Goal: Information Seeking & Learning: Find specific page/section

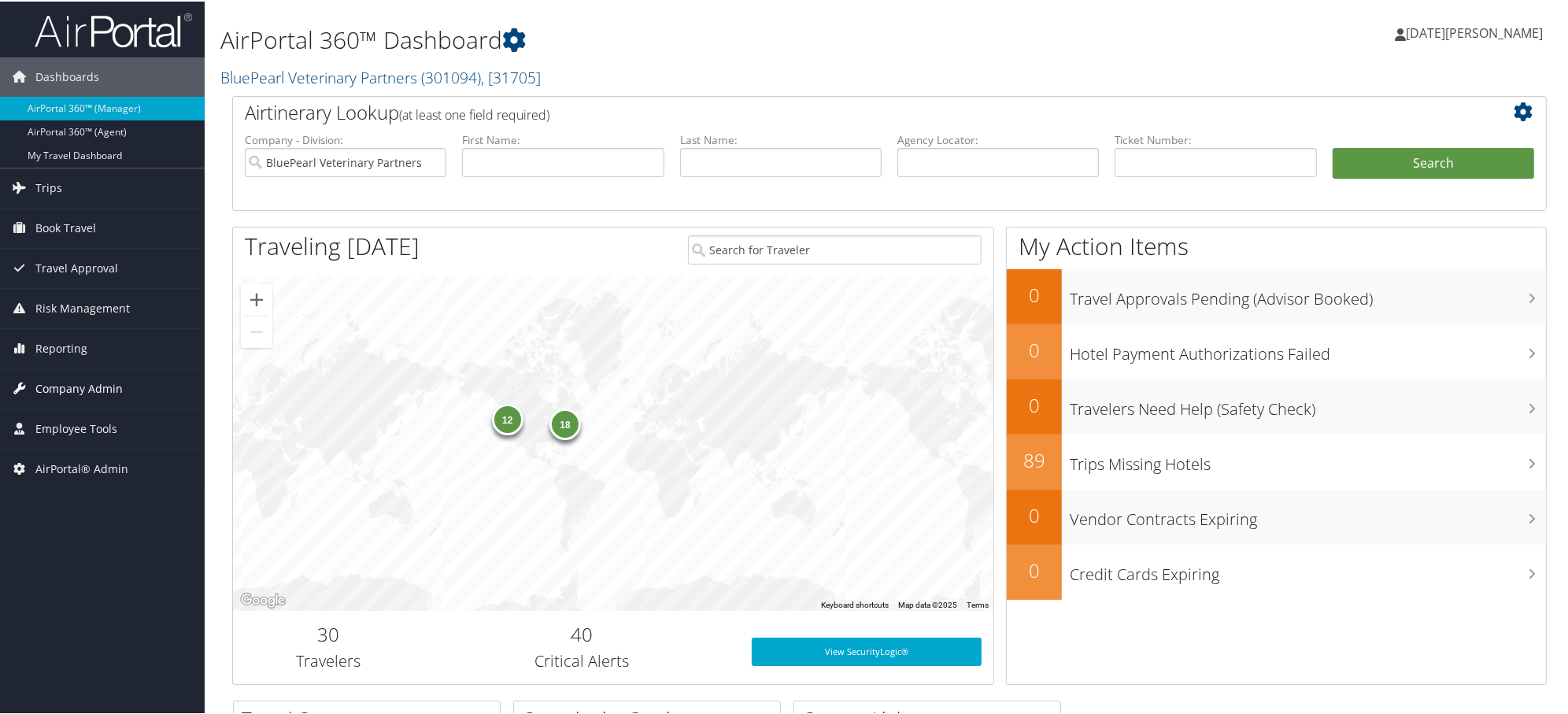
click at [56, 384] on span "Company Admin" at bounding box center [79, 386] width 87 height 39
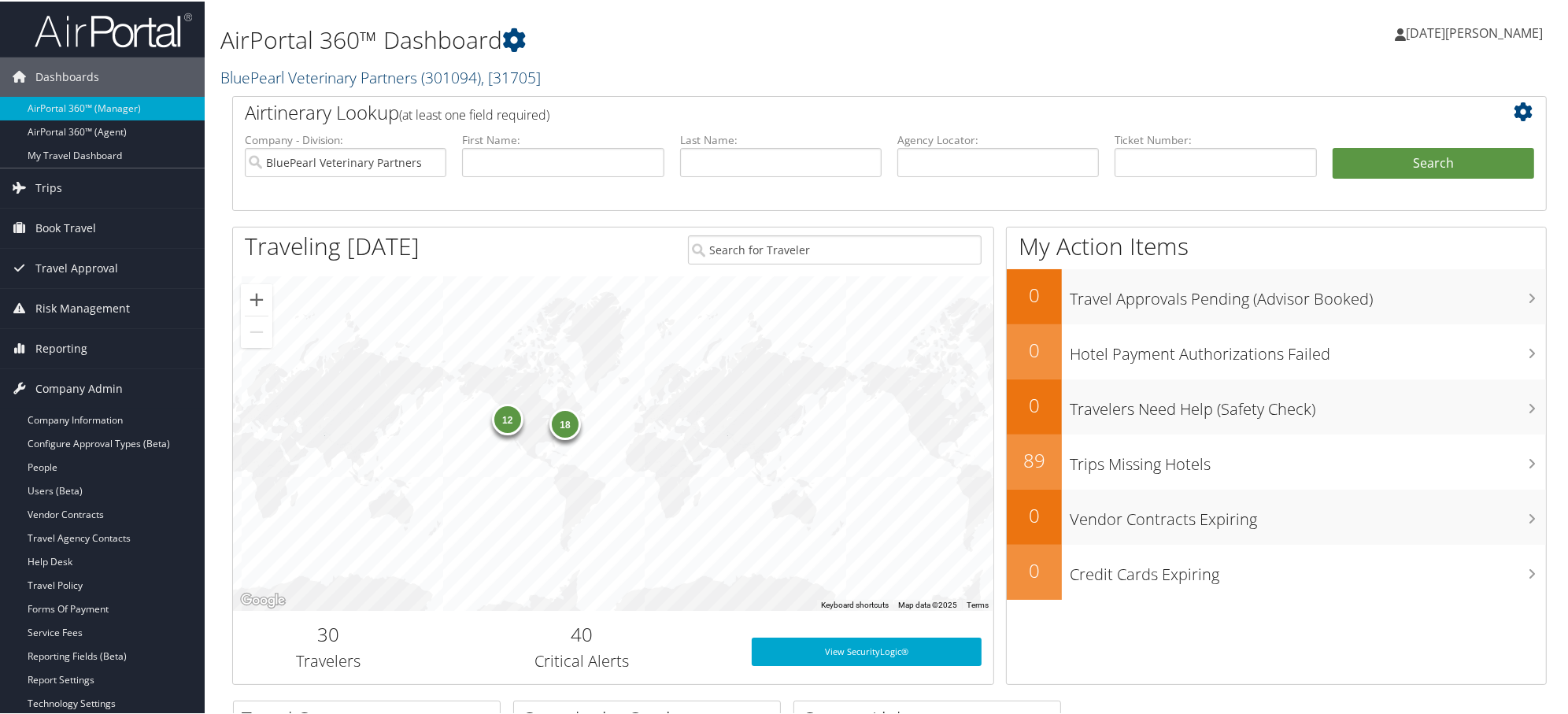
click at [332, 83] on link "BluePearl Veterinary Partners ( 301094 ) , [ 31705 ]" at bounding box center [380, 75] width 320 height 21
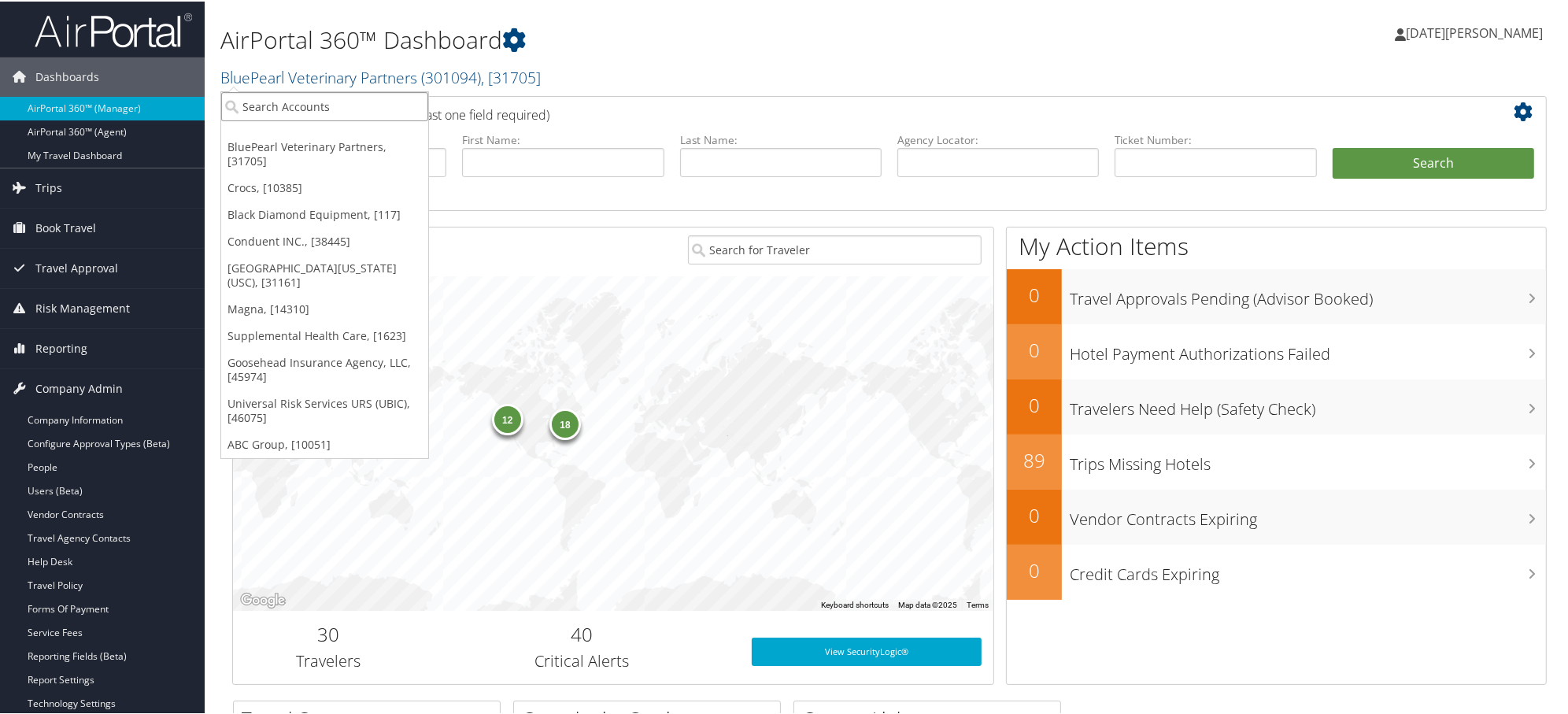
paste input "Elior [GEOGRAPHIC_DATA]"
type input "Elior [GEOGRAPHIC_DATA]"
click at [325, 103] on input "Elior [GEOGRAPHIC_DATA]" at bounding box center [325, 105] width 207 height 29
paste input "Elior [GEOGRAPHIC_DATA]"
type input "Elior [GEOGRAPHIC_DATA]"
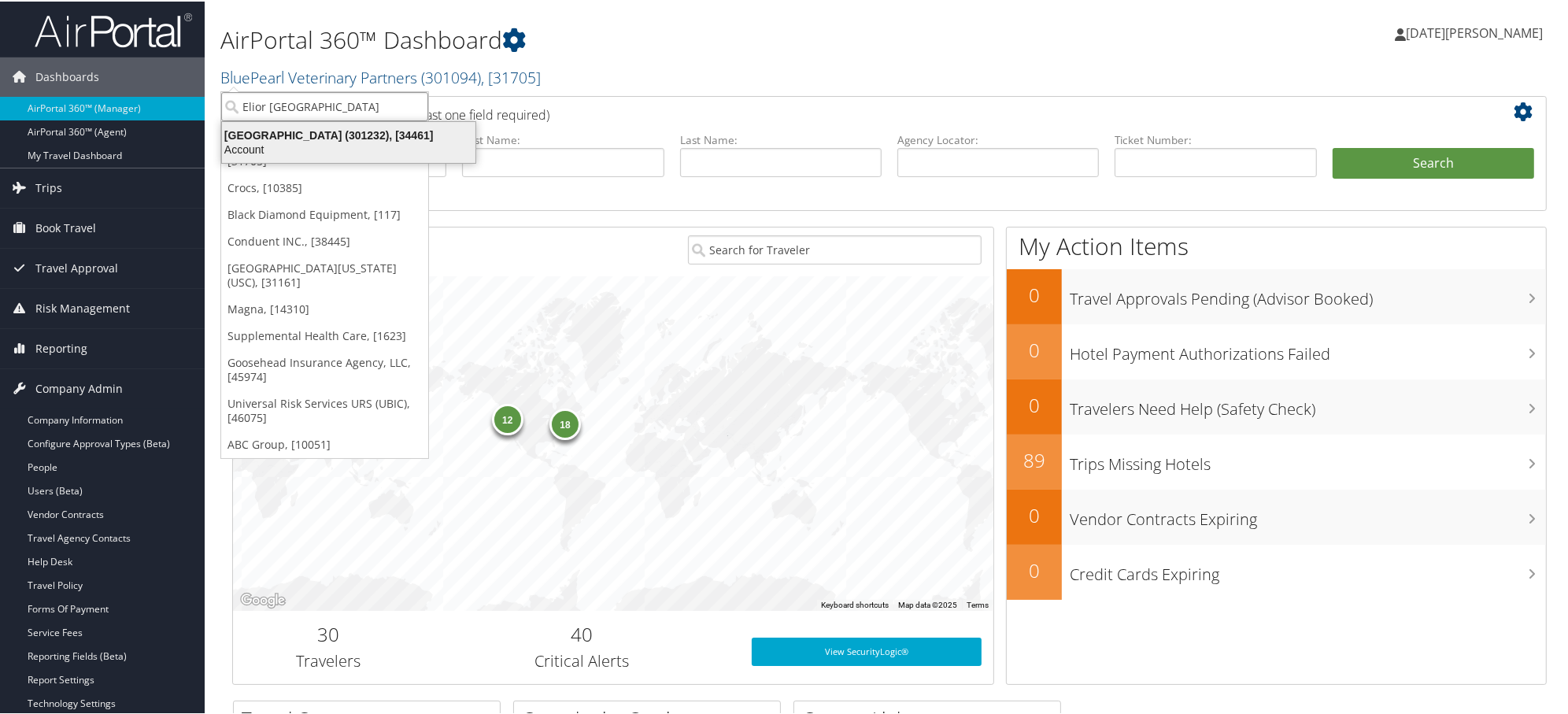
click at [325, 136] on div "[GEOGRAPHIC_DATA] (301232), [34461]" at bounding box center [348, 134] width 272 height 15
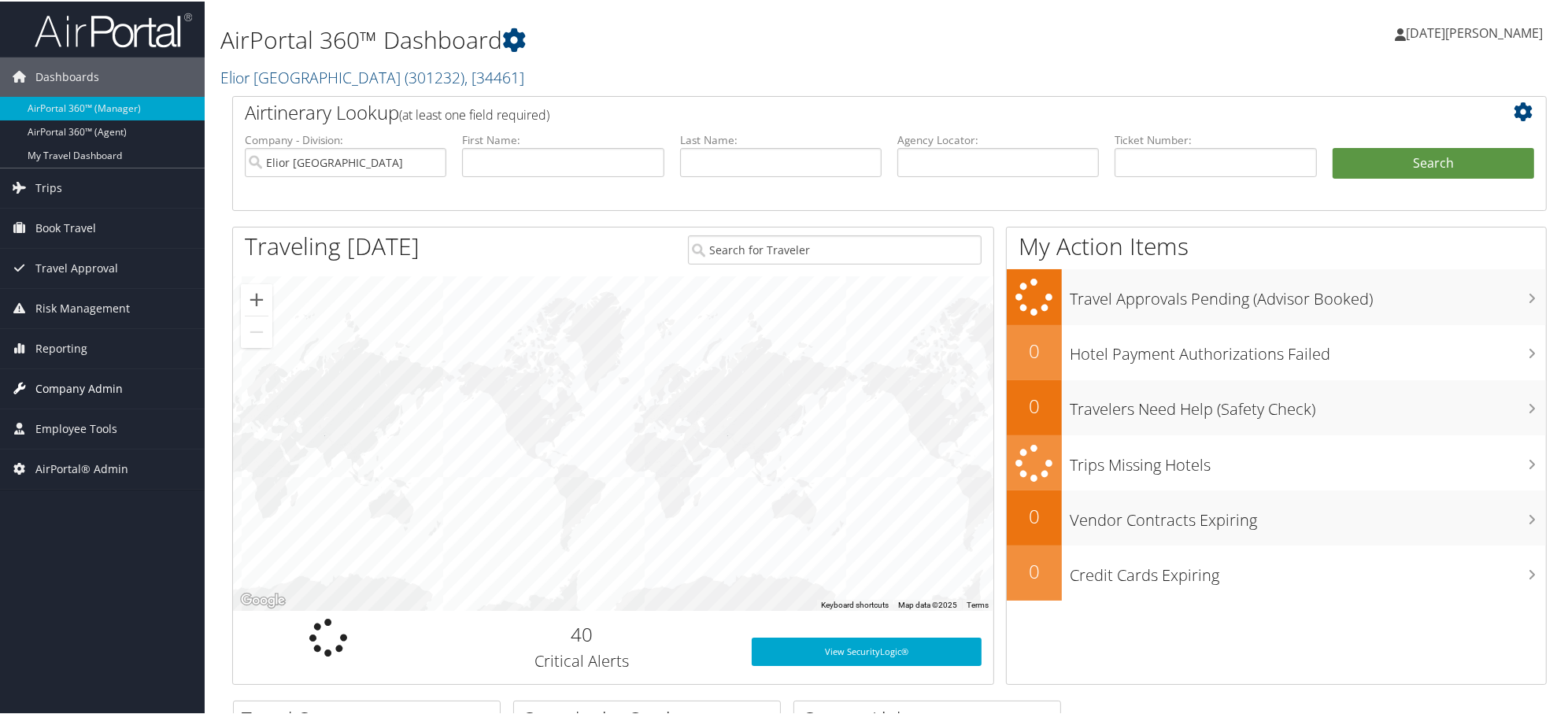
click at [50, 383] on span "Company Admin" at bounding box center [79, 386] width 87 height 39
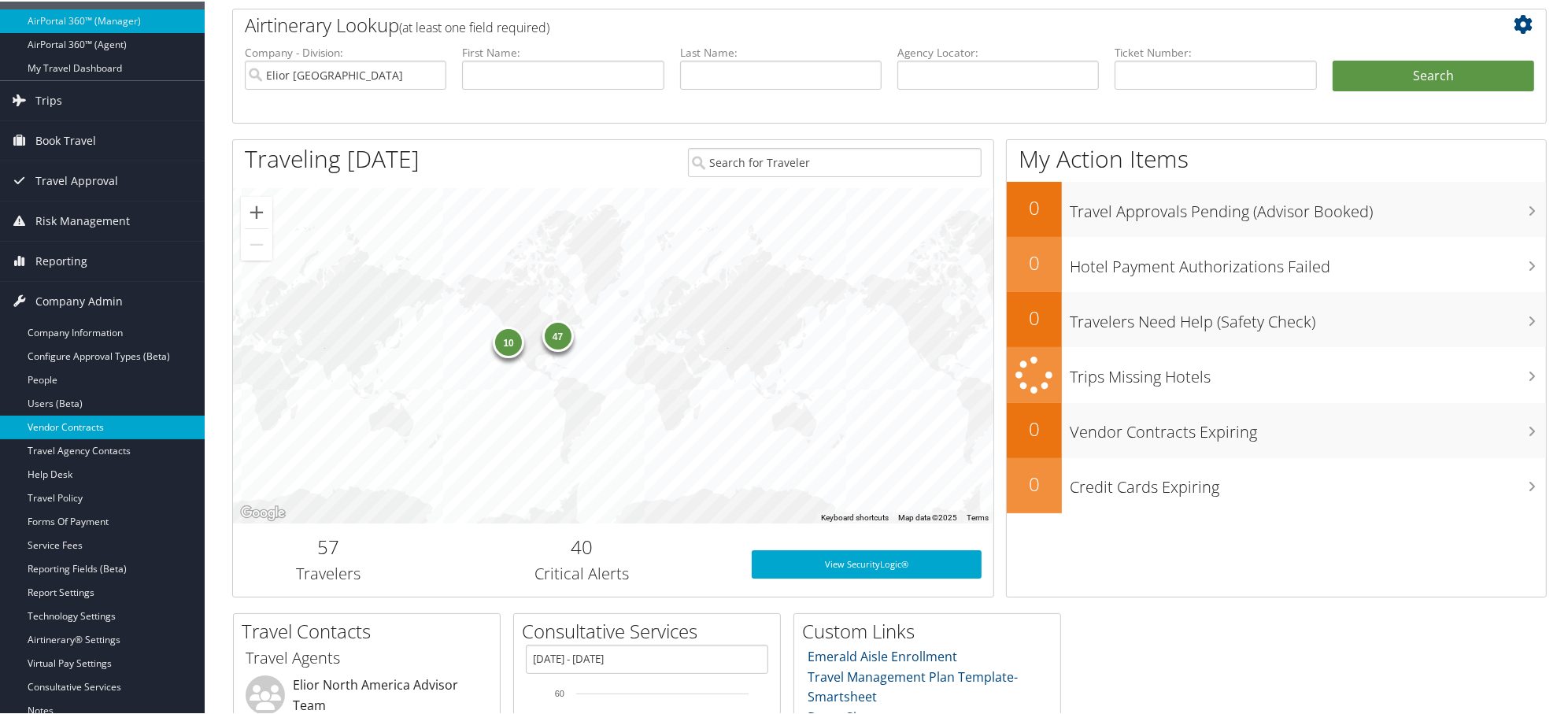
scroll to position [175, 0]
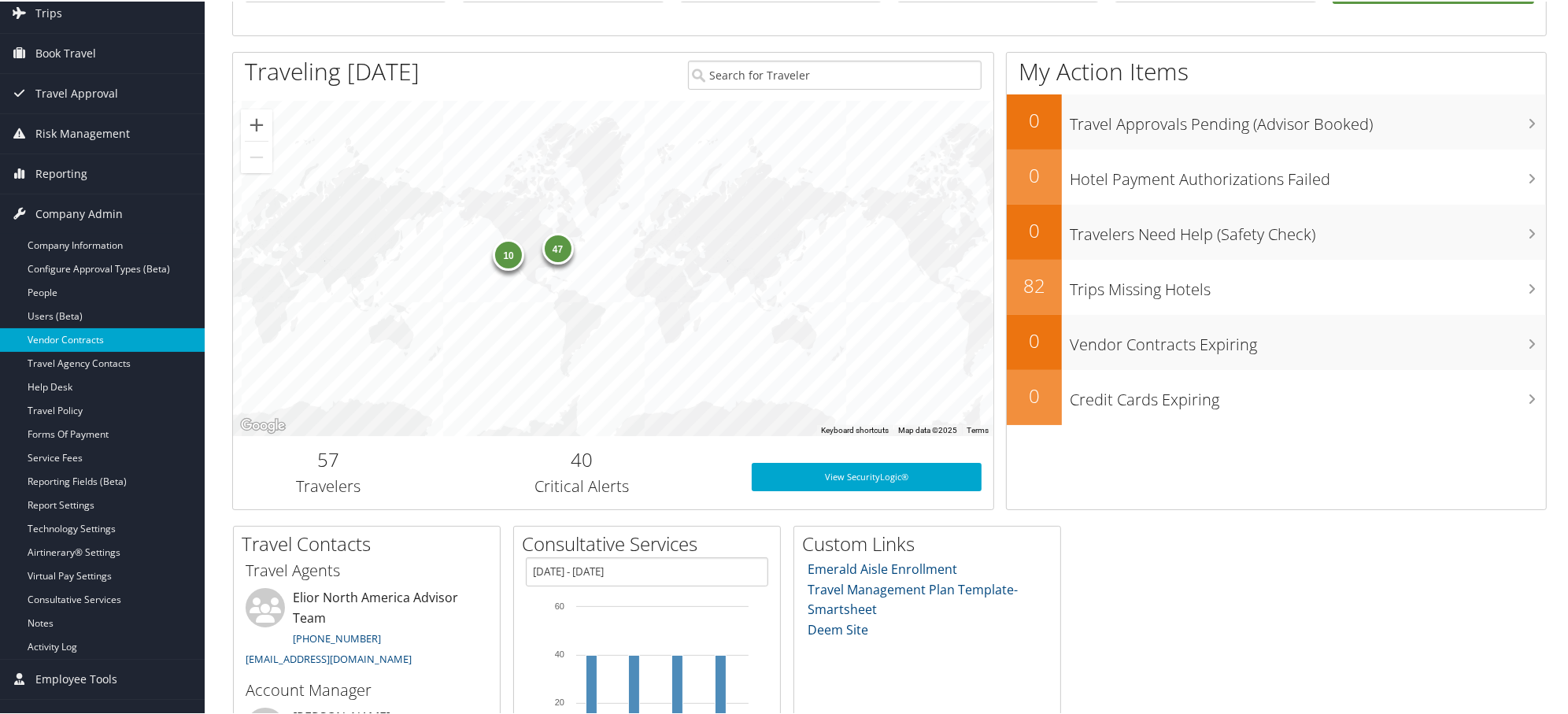
click at [56, 335] on link "Vendor Contracts" at bounding box center [102, 338] width 205 height 24
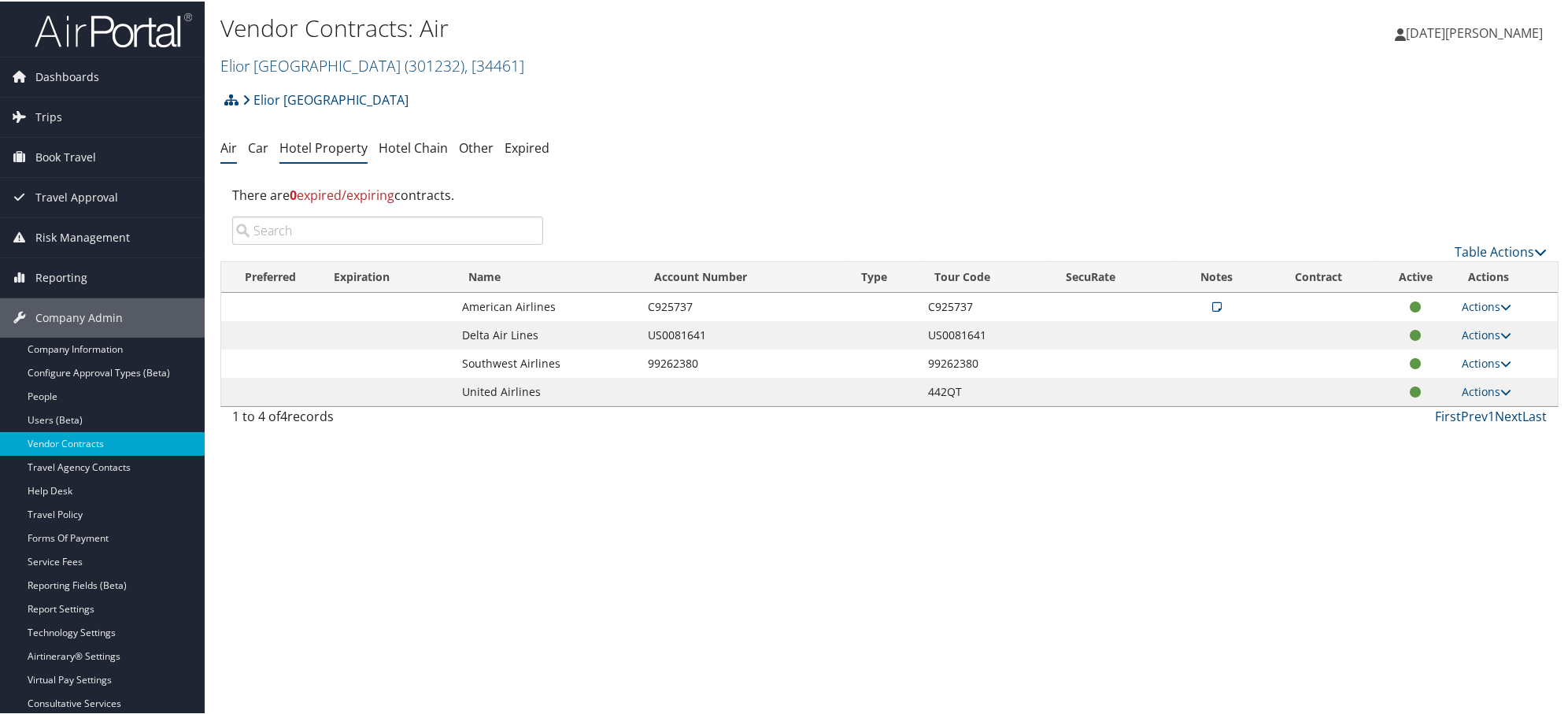
click at [331, 146] on link "Hotel Property" at bounding box center [323, 146] width 88 height 17
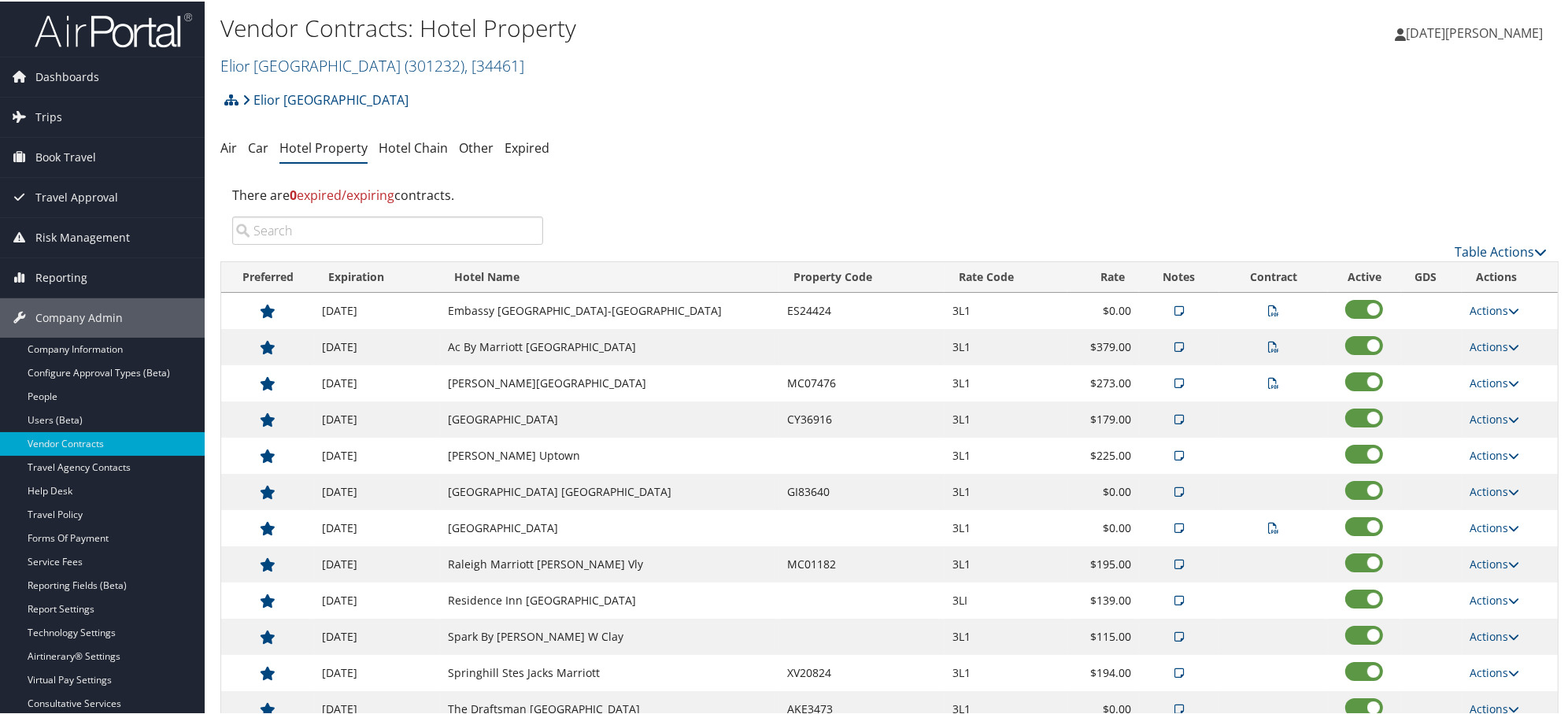
click at [333, 231] on input "search" at bounding box center [387, 229] width 311 height 28
paste input "DOUBLETREE"
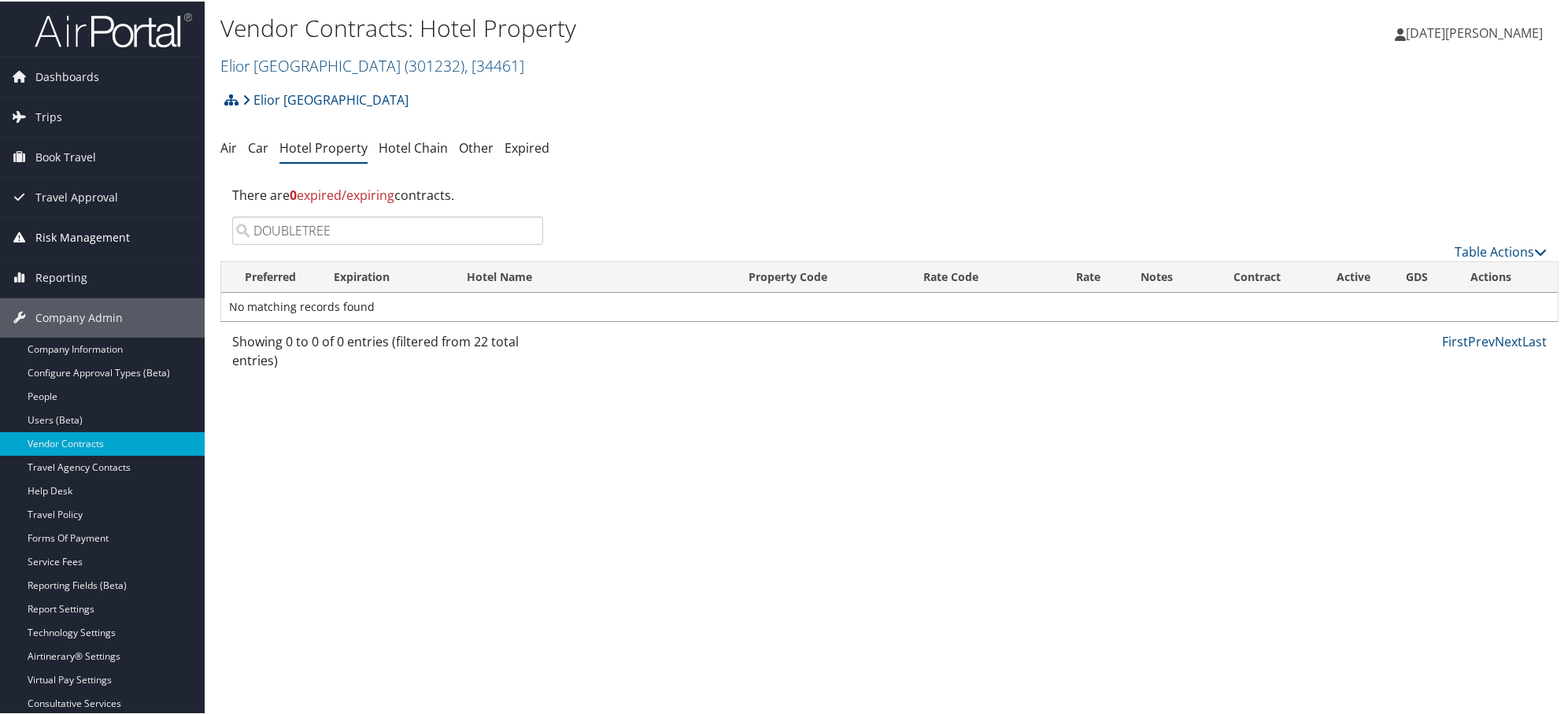
drag, startPoint x: 375, startPoint y: 236, endPoint x: 135, endPoint y: 219, distance: 240.6
click at [135, 219] on div "Dashboards AirPortal 360™ (Manager) AirPortal 360™ (Agent) My Travel Dashboard …" at bounding box center [787, 357] width 1574 height 714
paste input "HILTON"
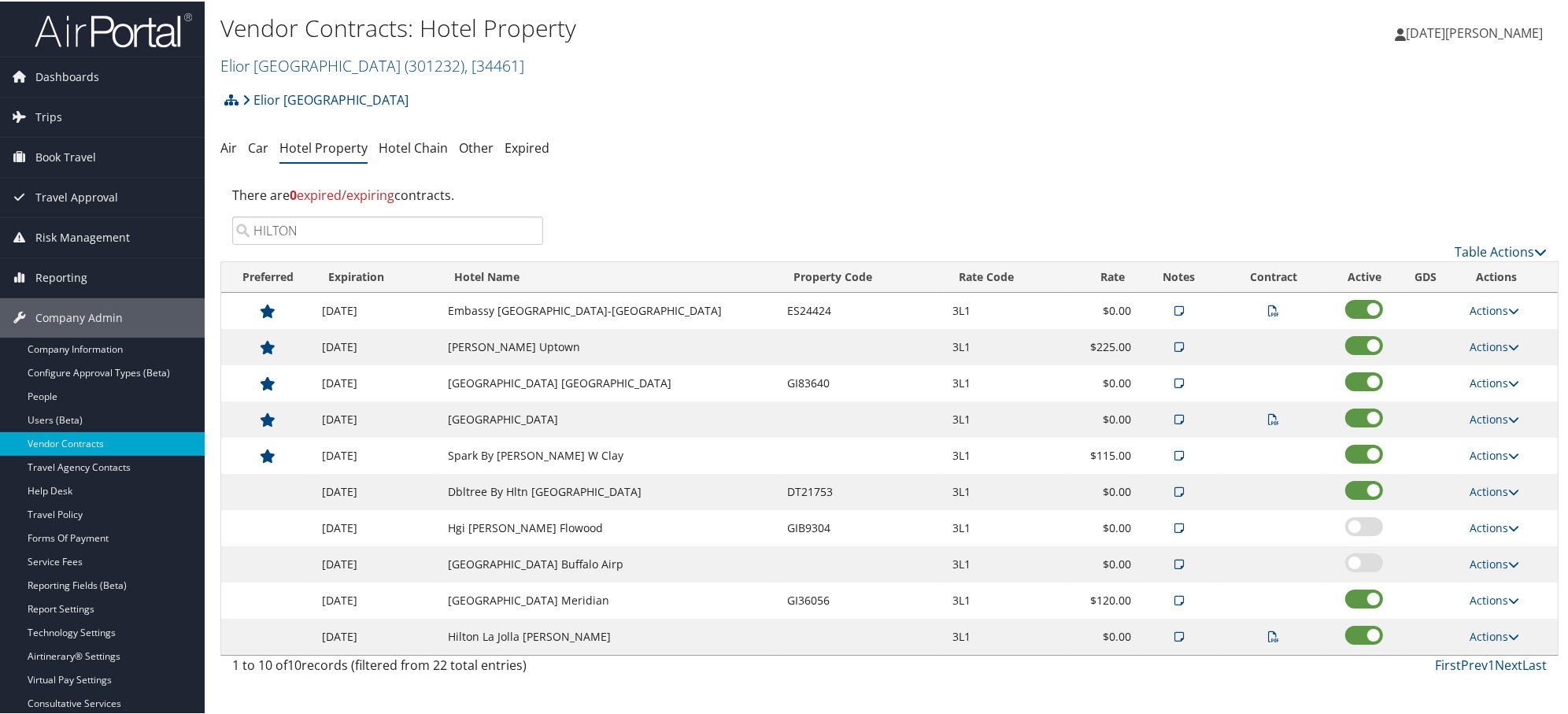
scroll to position [87, 0]
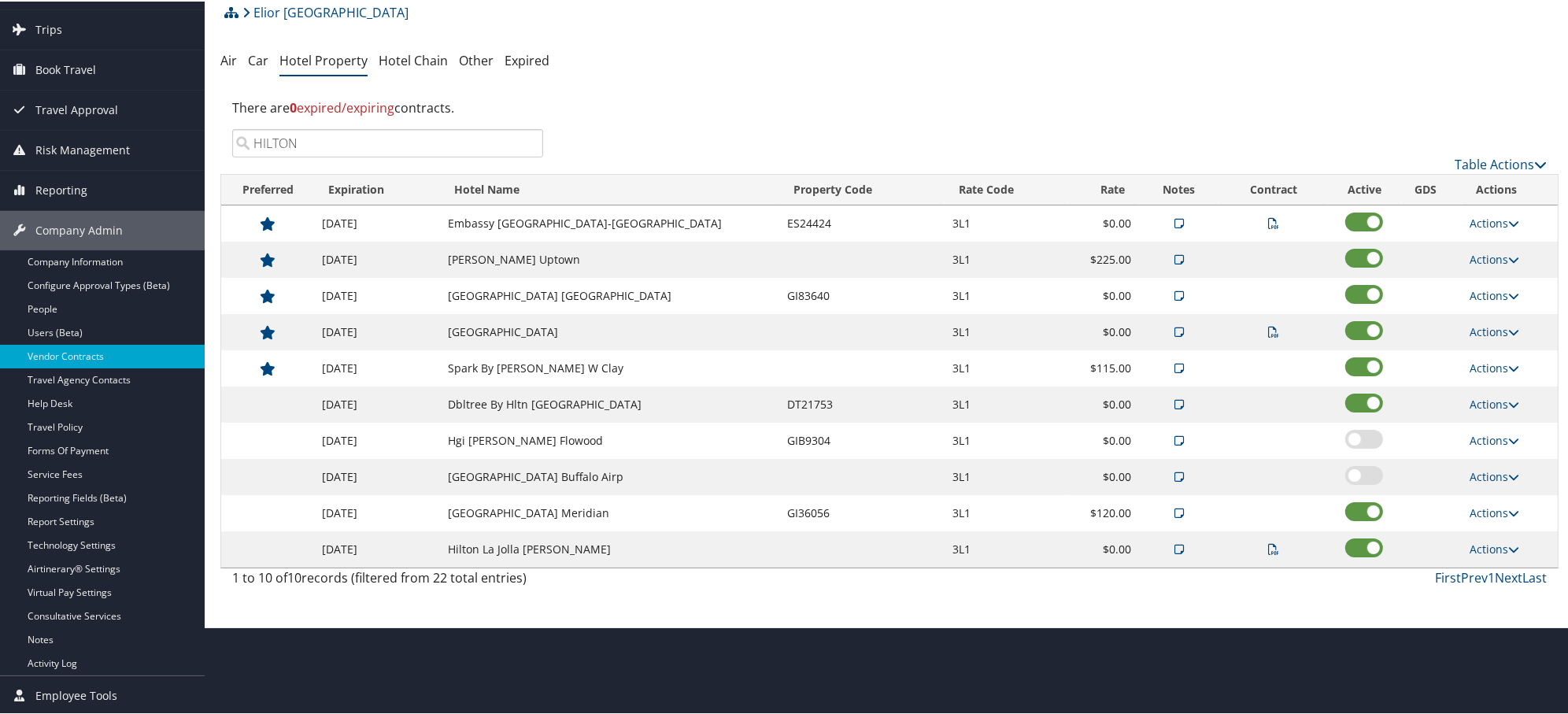
type input "HILTON"
click at [1174, 408] on icon at bounding box center [1179, 403] width 9 height 11
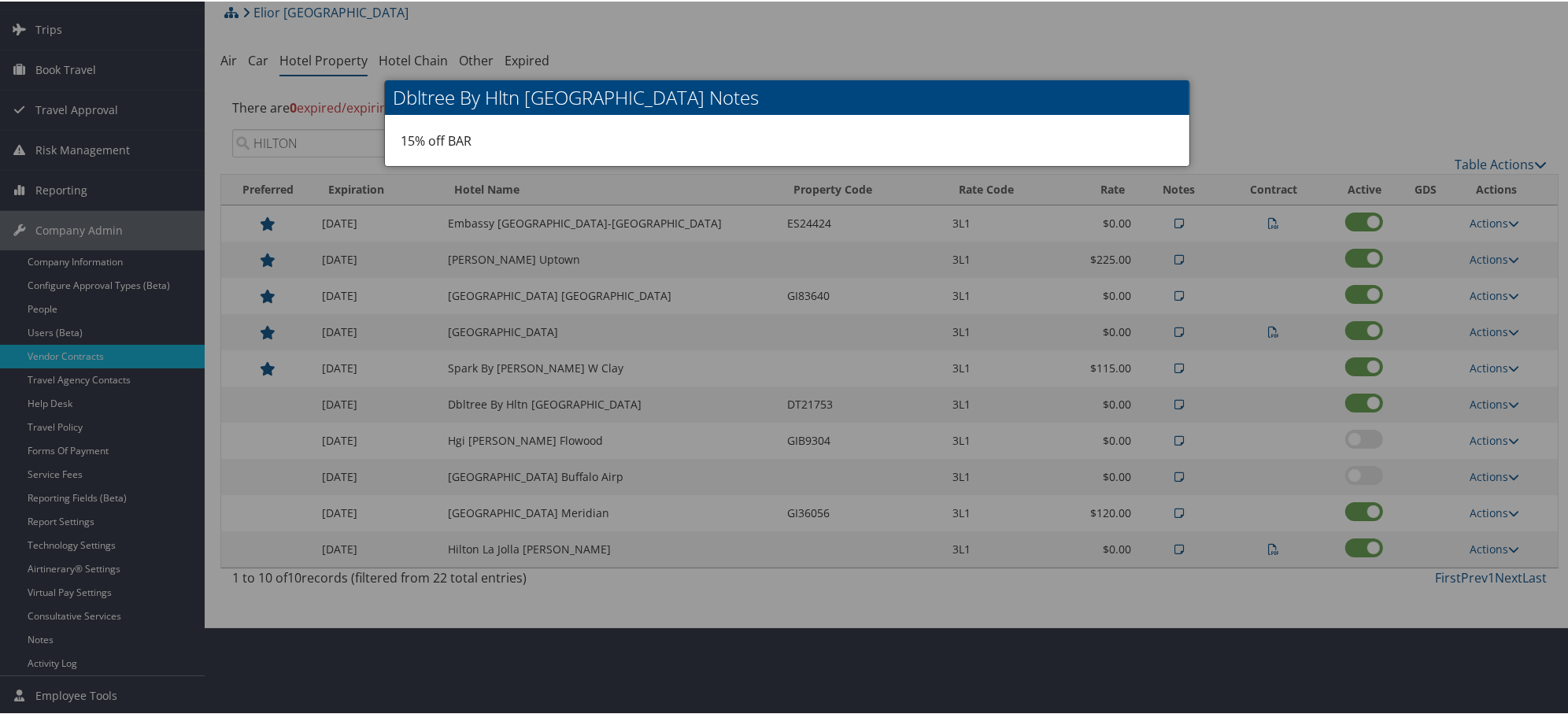
click at [1151, 409] on div at bounding box center [787, 357] width 1574 height 714
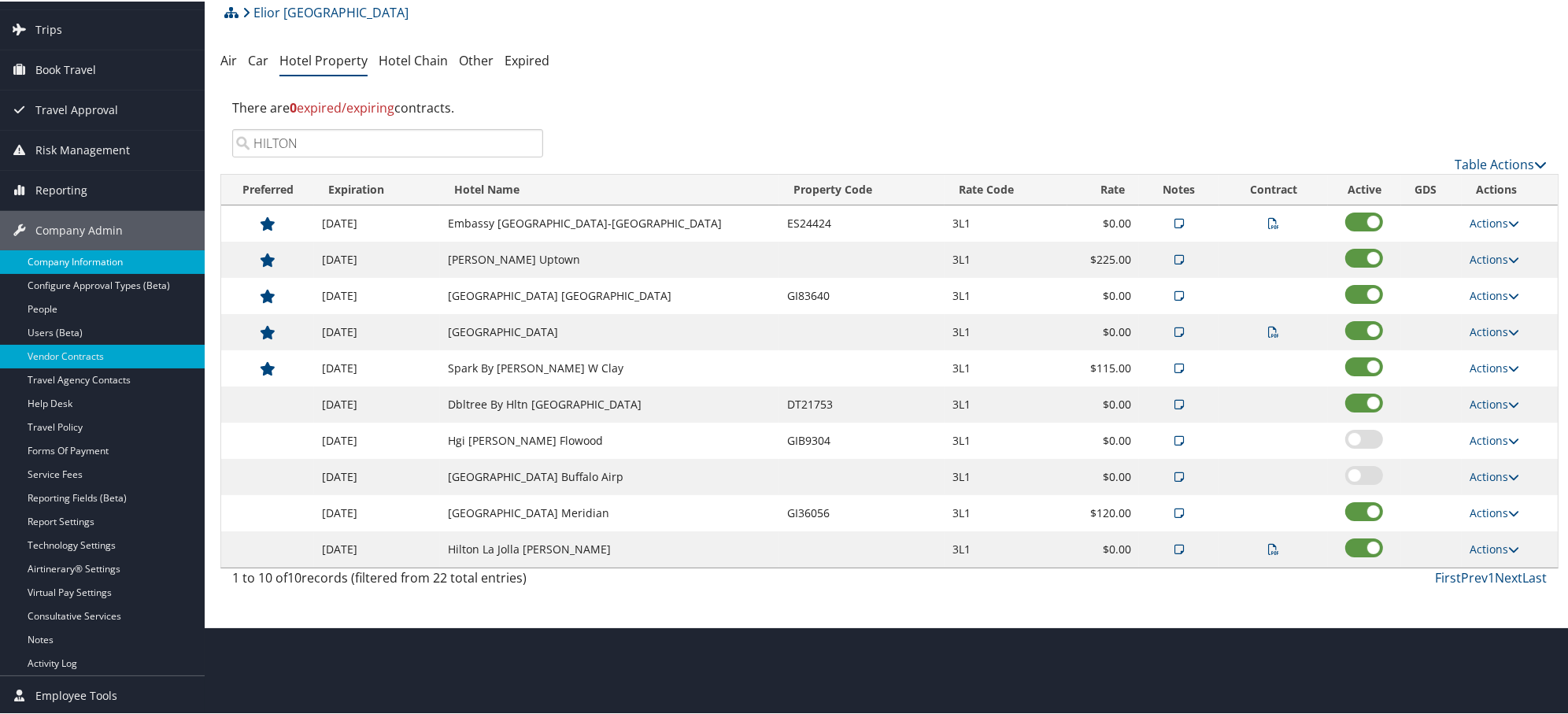
click at [79, 259] on link "Company Information" at bounding box center [102, 260] width 205 height 24
